Goal: Obtain resource: Download file/media

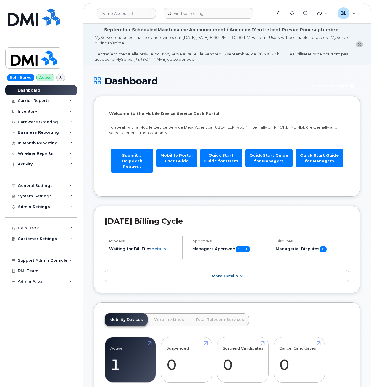
drag, startPoint x: 210, startPoint y: 117, endPoint x: 201, endPoint y: 94, distance: 25.2
click at [210, 117] on div "Welcome to the Mobile Device Service Desk Portal To speak with a Mobile Device …" at bounding box center [227, 147] width 236 height 73
click at [134, 9] on link "Demo Account 1" at bounding box center [126, 13] width 59 height 11
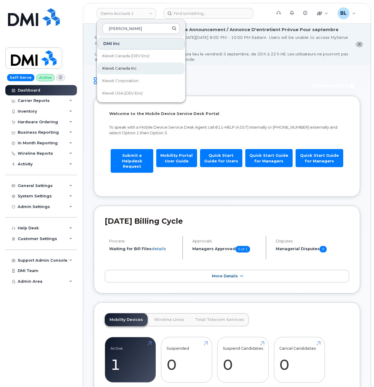
type input "kiewit"
click at [135, 67] on span "Kiewit Canada Inc" at bounding box center [119, 68] width 34 height 6
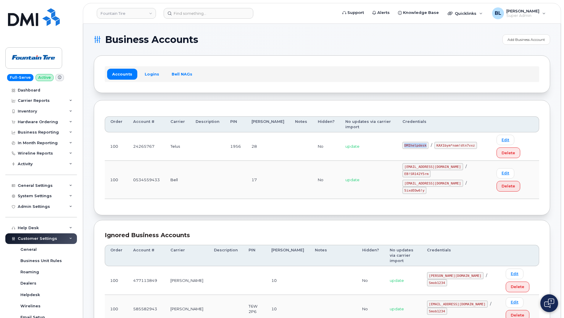
drag, startPoint x: 400, startPoint y: 133, endPoint x: 426, endPoint y: 136, distance: 25.7
click at [426, 136] on td "DMIhelpdesk / KAX1bym*nam!dtn7vxz" at bounding box center [444, 146] width 94 height 28
copy code "DMIhelpdesk"
drag, startPoint x: 452, startPoint y: 136, endPoint x: 446, endPoint y: 134, distance: 6.1
click at [451, 142] on code "KAX1bym*nam!dtn7vxz" at bounding box center [455, 145] width 42 height 7
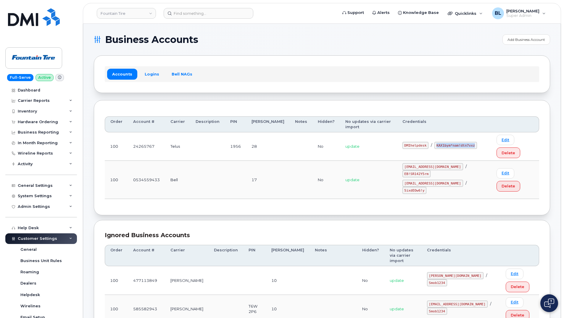
drag, startPoint x: 446, startPoint y: 134, endPoint x: 469, endPoint y: 139, distance: 23.1
click at [469, 139] on td "DMIhelpdesk / KAX1bym*nam!dtn7vxz" at bounding box center [444, 146] width 94 height 28
copy code "KAX1bym*nam!dtn7vxz"
click at [327, 170] on div "Order Account # Carrier Description PIN Bill Day Notes Hidden? No updates via c…" at bounding box center [322, 157] width 456 height 115
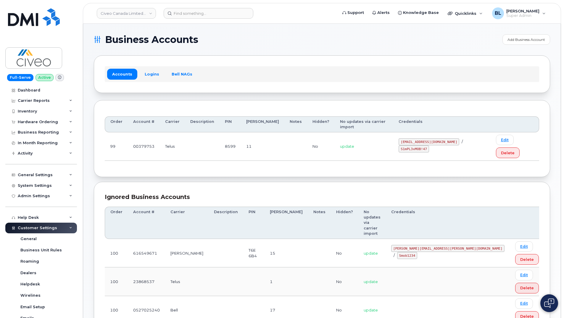
click at [393, 137] on td "svc_simplexmobility@civeo.com / S1mPL3xMOB!47" at bounding box center [441, 146] width 97 height 28
drag, startPoint x: 389, startPoint y: 136, endPoint x: 443, endPoint y: 136, distance: 53.6
click at [443, 138] on code "svc_simplexmobility@civeo.com" at bounding box center [429, 141] width 61 height 7
copy code "svc_simplexmobility@civeo.com"
click at [436, 146] on div "Order Account # Carrier Description PIN Bill Day Notes Hidden? No updates via c…" at bounding box center [322, 138] width 434 height 55
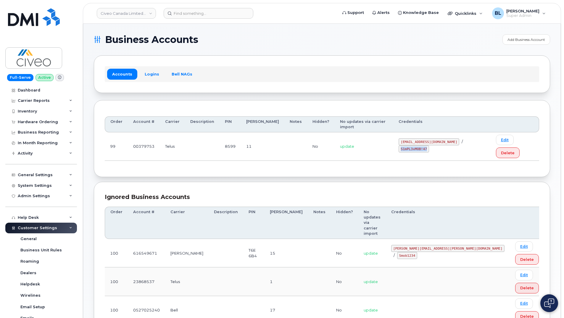
drag, startPoint x: 451, startPoint y: 134, endPoint x: 479, endPoint y: 137, distance: 28.3
click at [479, 138] on div "svc_simplexmobility@civeo.com / S1mPL3xMOB!47" at bounding box center [442, 145] width 86 height 14
copy code "S1mPL3xMOB!47"
click at [358, 46] on section "Business Accounts Add Business Account Accounts Logins Bell NAGs Order Account …" at bounding box center [322, 301] width 456 height 534
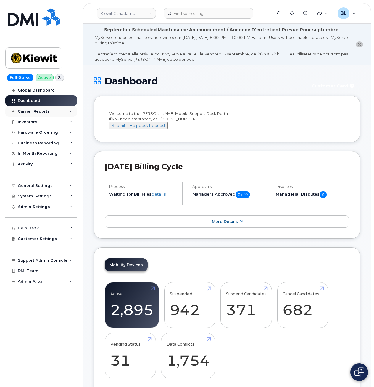
click at [57, 113] on div "Carrier Reports" at bounding box center [41, 111] width 72 height 11
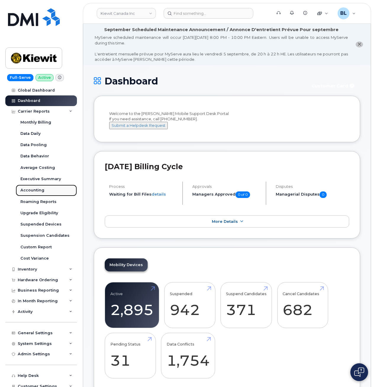
click at [32, 188] on div "Accounting" at bounding box center [32, 189] width 24 height 5
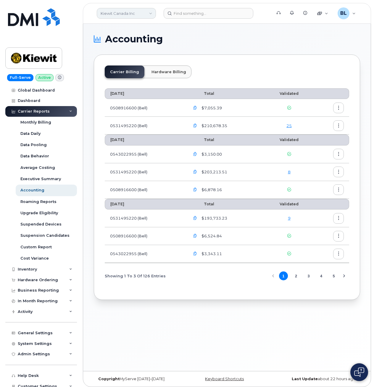
click at [117, 9] on link "Kiewit Canada Inc" at bounding box center [126, 13] width 59 height 11
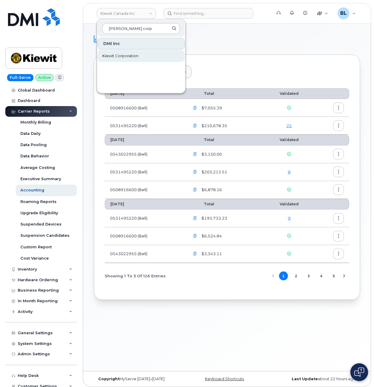
type input "kiewit corp"
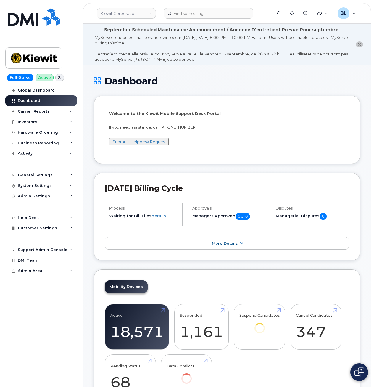
drag, startPoint x: 272, startPoint y: 144, endPoint x: 131, endPoint y: 154, distance: 141.5
click at [272, 144] on div "Welcome to the Kiewit Mobile Support Desk Portal If you need assistance, call 8…" at bounding box center [227, 131] width 236 height 40
click at [38, 106] on div "Carrier Reports" at bounding box center [41, 111] width 72 height 11
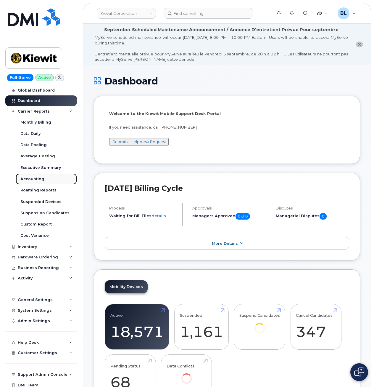
click at [41, 177] on div "Accounting" at bounding box center [32, 178] width 24 height 5
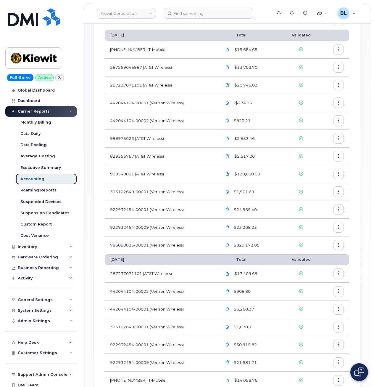
scroll to position [96, 0]
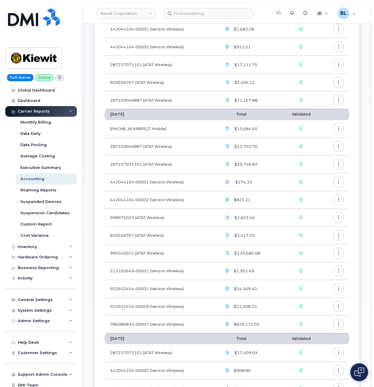
drag, startPoint x: 200, startPoint y: 216, endPoint x: 182, endPoint y: 224, distance: 19.9
click at [200, 216] on td "998975023 (AT&T Wireless)" at bounding box center [161, 218] width 112 height 18
click at [170, 237] on td "829556767 (AT&T Wireless)" at bounding box center [161, 235] width 112 height 18
click at [185, 191] on td "442044104-00002 (Verizon Wireless)" at bounding box center [161, 200] width 112 height 18
click at [227, 215] on span at bounding box center [227, 217] width 5 height 5
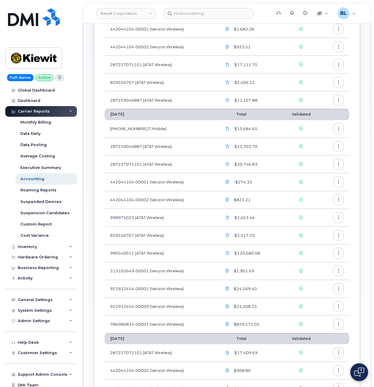
click at [338, 216] on icon "button" at bounding box center [339, 217] width 4 height 4
click at [317, 239] on span "Download" at bounding box center [311, 241] width 23 height 5
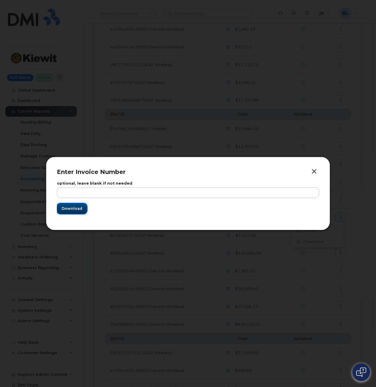
click at [66, 207] on span "Download" at bounding box center [72, 208] width 21 height 6
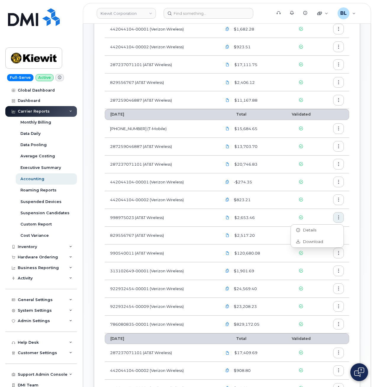
click at [171, 264] on td "313102649-00001 (Verizon Wireless)" at bounding box center [161, 271] width 112 height 18
click at [124, 252] on td "990540011 (AT&T Wireless)" at bounding box center [161, 253] width 112 height 18
click at [212, 253] on td "990540011 (AT&T Wireless)" at bounding box center [161, 253] width 112 height 18
drag, startPoint x: 219, startPoint y: 253, endPoint x: 227, endPoint y: 252, distance: 8.0
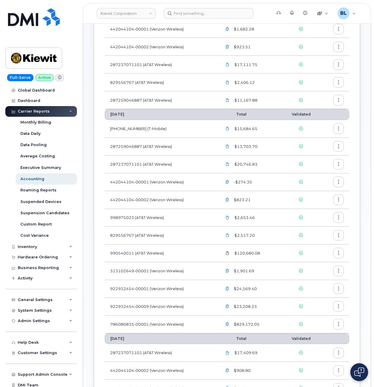
click at [223, 252] on td "$120,680.08" at bounding box center [249, 253] width 65 height 18
click at [227, 252] on icon at bounding box center [228, 253] width 4 height 4
click at [341, 252] on button "button" at bounding box center [338, 252] width 11 height 11
click at [310, 278] on span "Download" at bounding box center [311, 276] width 23 height 5
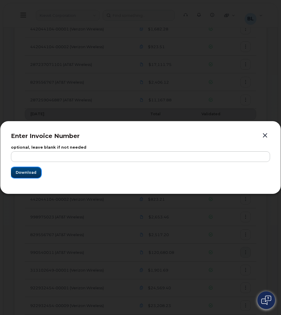
click at [33, 174] on span "Download" at bounding box center [26, 173] width 21 height 6
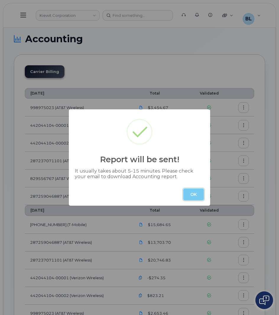
click at [192, 196] on button "OK" at bounding box center [193, 195] width 21 height 12
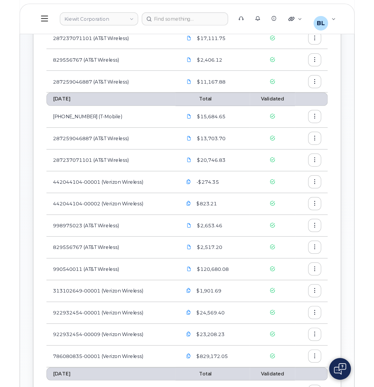
scroll to position [131, 0]
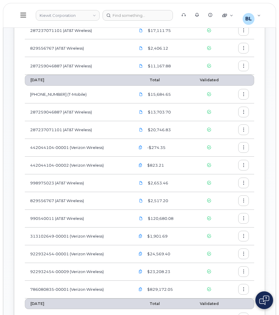
click at [245, 183] on icon "button" at bounding box center [244, 183] width 4 height 4
click at [224, 207] on span "Download" at bounding box center [216, 207] width 23 height 5
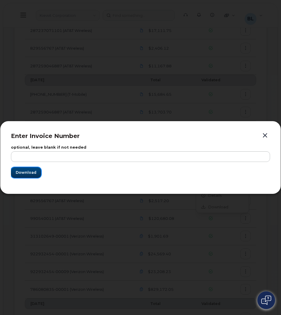
click at [29, 172] on span "Download" at bounding box center [26, 173] width 21 height 6
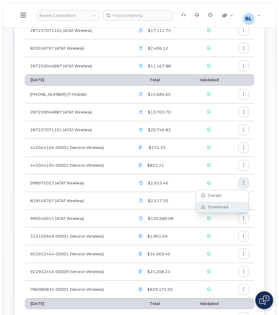
click at [229, 207] on div "Download" at bounding box center [222, 207] width 53 height 11
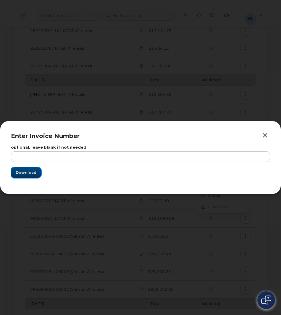
click at [32, 173] on span "Download" at bounding box center [26, 173] width 21 height 6
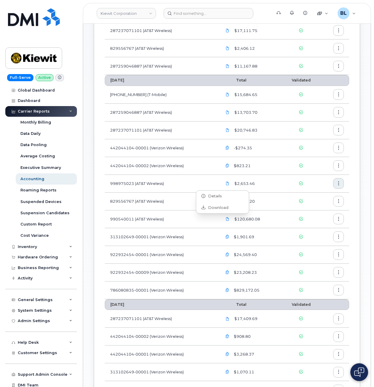
click at [208, 42] on td "829556767 (AT&T Wireless)" at bounding box center [161, 48] width 112 height 18
click at [183, 21] on header "[PERSON_NAME] Corporation Support Alerts Knowledge Base Quicklinks Suspend / Ca…" at bounding box center [227, 13] width 288 height 21
click at [191, 15] on input at bounding box center [209, 13] width 90 height 11
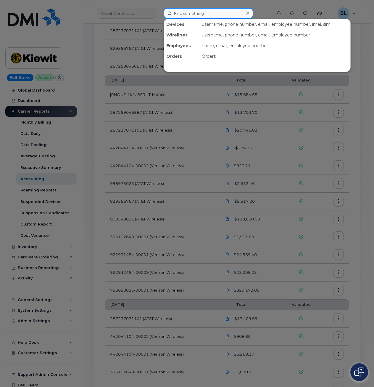
paste input "9852493249"
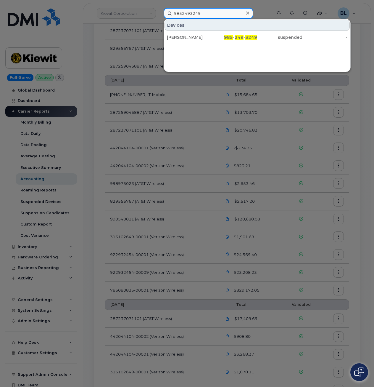
click at [204, 16] on input "9852493249" at bounding box center [209, 13] width 90 height 11
paste input "3029385"
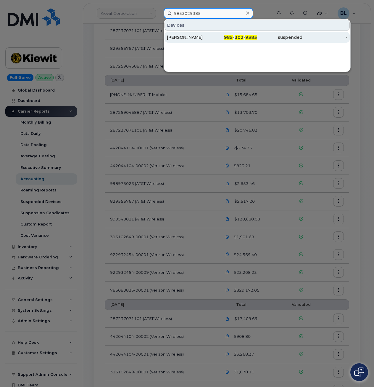
type input "9853029385"
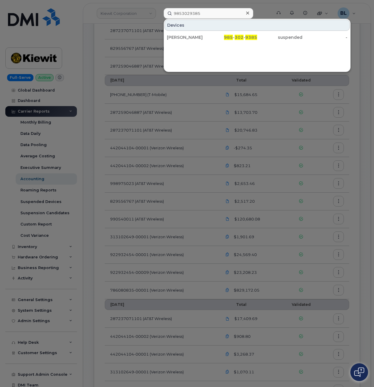
click at [191, 125] on div at bounding box center [187, 193] width 374 height 387
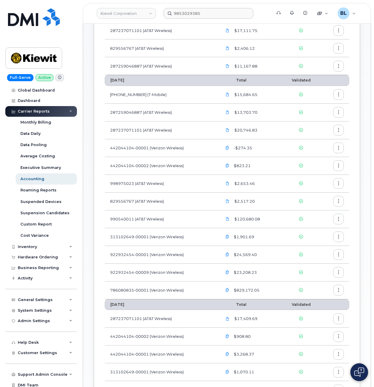
click at [126, 217] on td "990540011 (AT&T Wireless)" at bounding box center [161, 219] width 112 height 18
copy td "990540011"
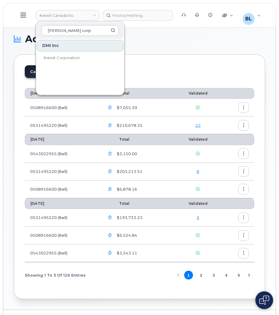
click at [73, 145] on td "0543022955 (Bell)" at bounding box center [62, 154] width 75 height 18
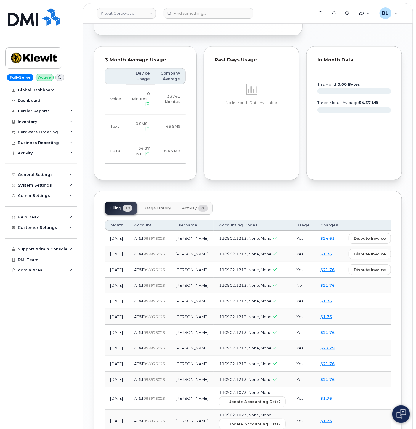
scroll to position [526, 0]
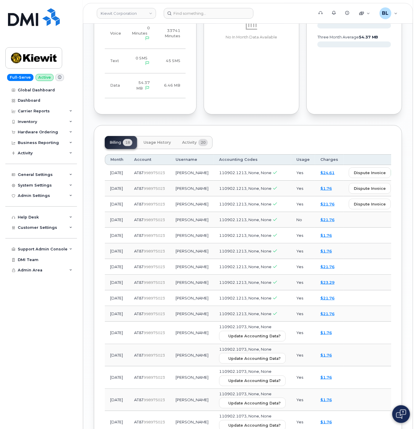
click at [400, 175] on span "view" at bounding box center [404, 172] width 9 height 5
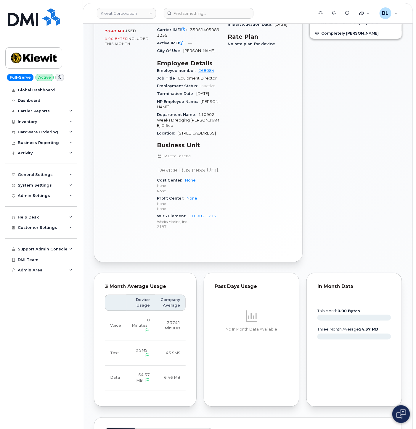
scroll to position [88, 0]
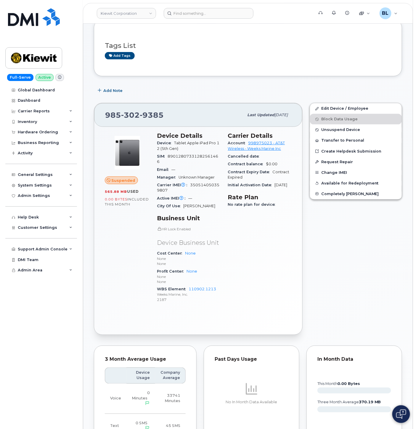
scroll to position [26, 0]
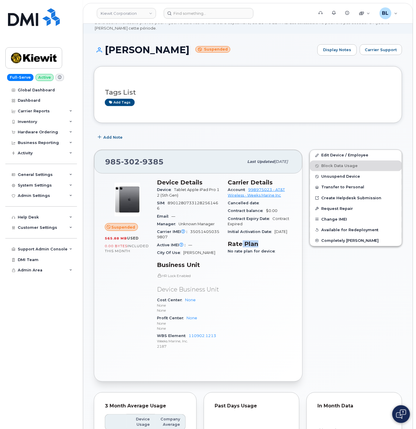
drag, startPoint x: 241, startPoint y: 252, endPoint x: 291, endPoint y: 253, distance: 50.3
click at [291, 253] on section "Rate Plan No rate plan for device" at bounding box center [260, 248] width 64 height 15
click at [291, 255] on div "No rate plan for device" at bounding box center [260, 252] width 64 height 8
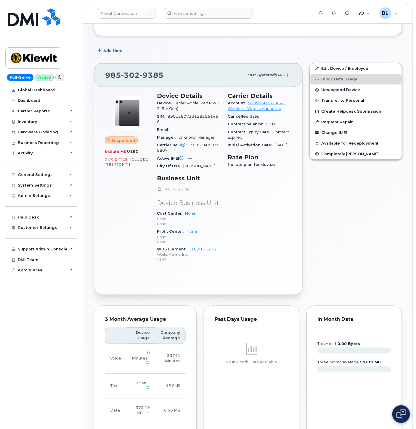
scroll to position [263, 0]
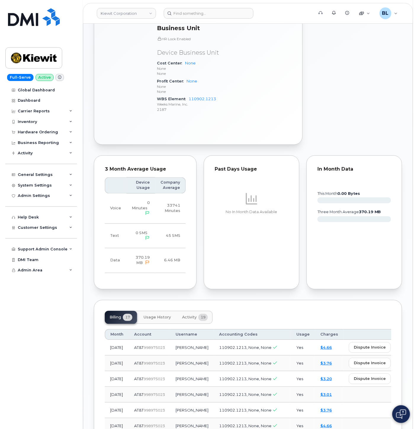
click at [139, 292] on div "3 Month Average Usage Device Usage Company Average Voice 0 Minutes 33741 Minute…" at bounding box center [145, 222] width 110 height 141
